Goal: Check status

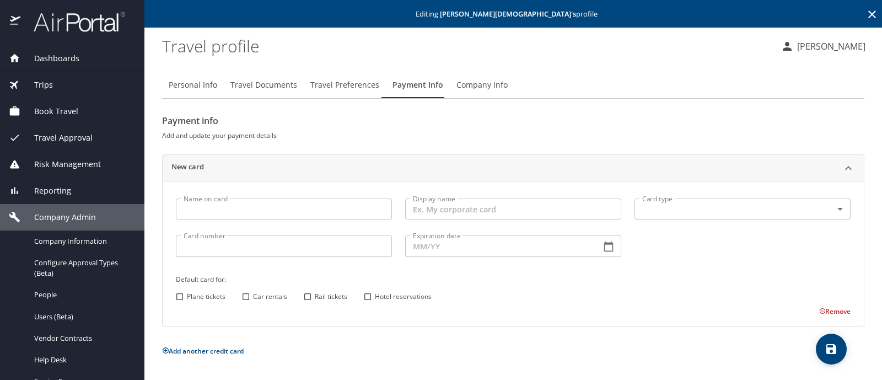
click at [61, 87] on div "Trips" at bounding box center [72, 85] width 127 height 12
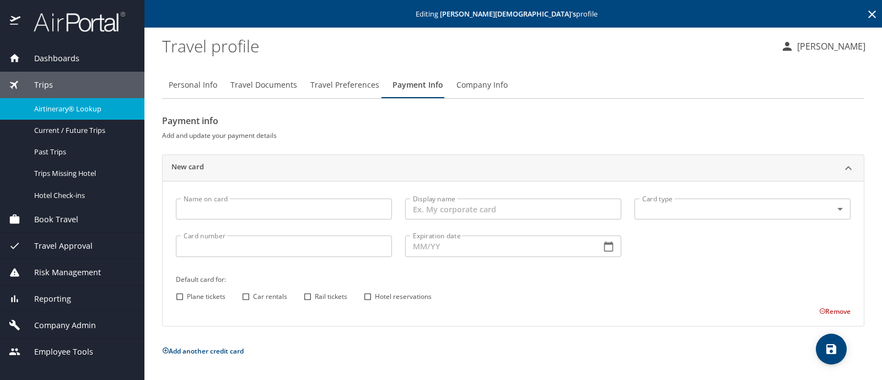
click at [88, 112] on span "Airtinerary® Lookup" at bounding box center [82, 109] width 97 height 10
